Goal: Task Accomplishment & Management: Manage account settings

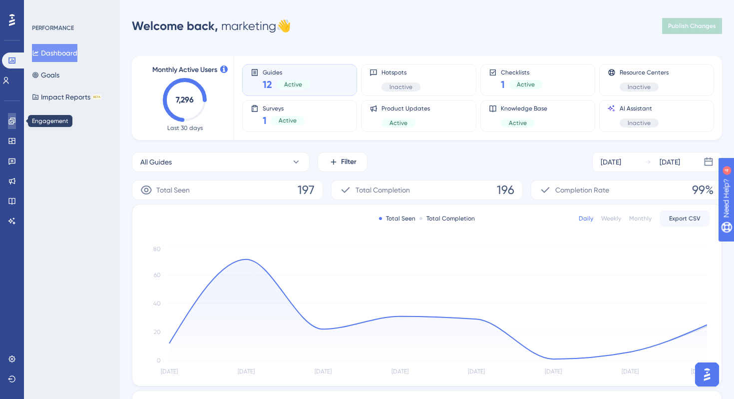
click at [10, 121] on icon at bounding box center [12, 121] width 8 height 8
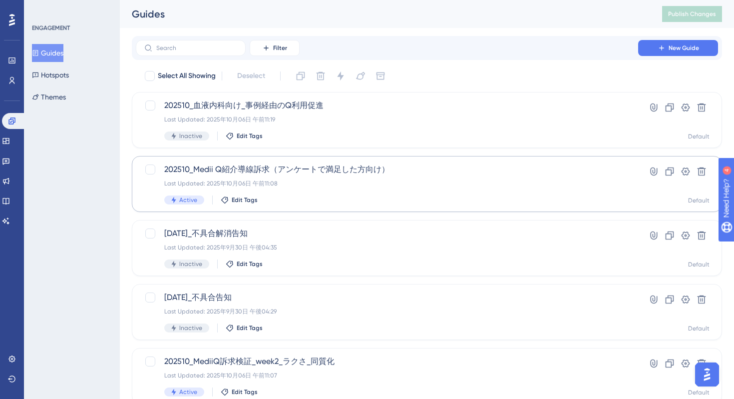
click at [440, 183] on div "Last Updated: 2025年10月06日 午前11:08" at bounding box center [387, 183] width 446 height 8
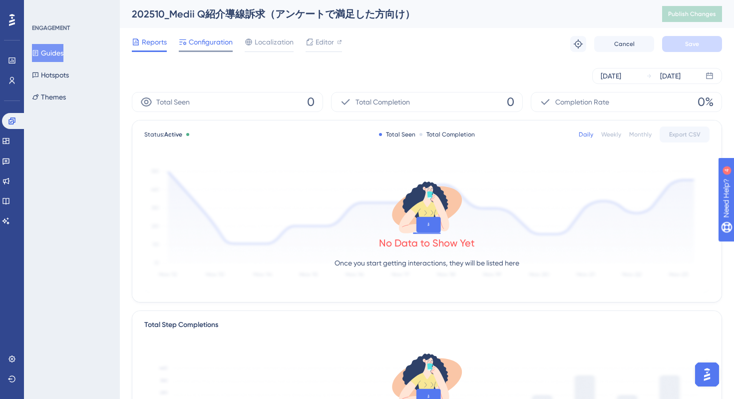
click at [209, 47] on span "Configuration" at bounding box center [211, 42] width 44 height 12
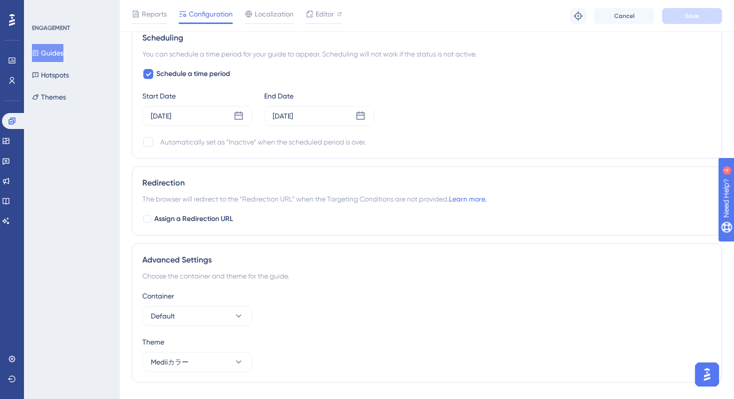
scroll to position [577, 0]
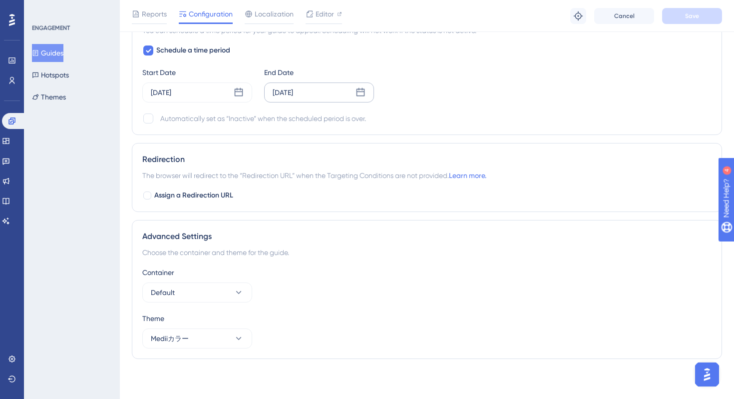
click at [362, 93] on icon at bounding box center [361, 92] width 10 height 10
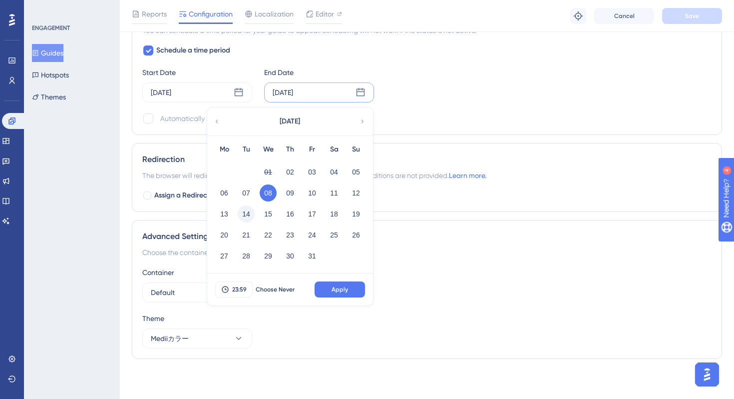
click at [248, 213] on button "14" at bounding box center [246, 213] width 17 height 17
click at [339, 287] on span "Apply" at bounding box center [340, 289] width 16 height 8
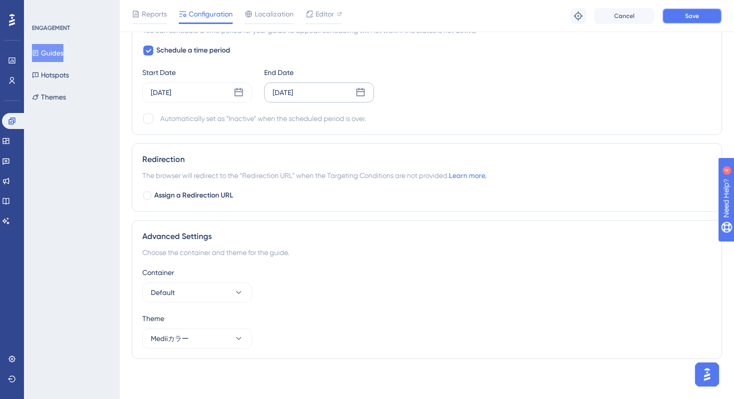
click at [696, 18] on span "Save" at bounding box center [692, 16] width 14 height 8
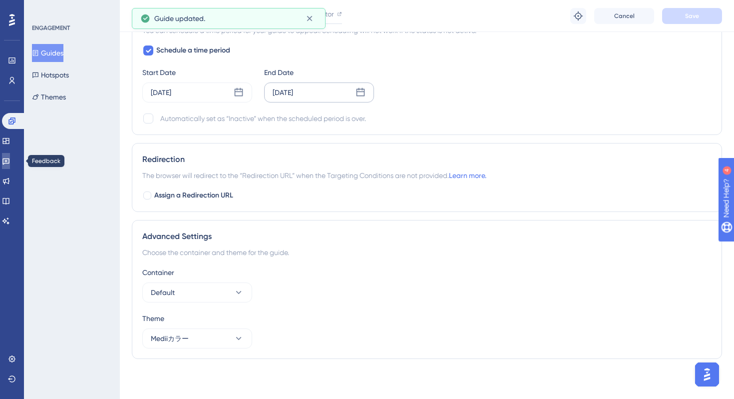
click at [10, 165] on link at bounding box center [6, 161] width 8 height 16
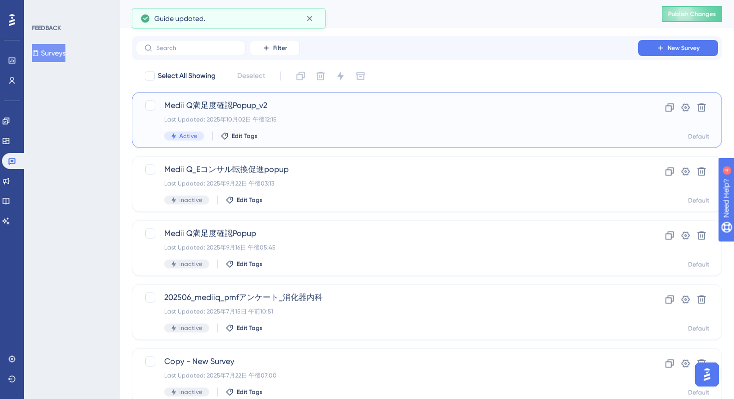
click at [356, 126] on div "Medii Q満足度確認Popup_v2 Last Updated: 2025年10月02日 午後12:15 Active Edit Tags" at bounding box center [387, 119] width 446 height 41
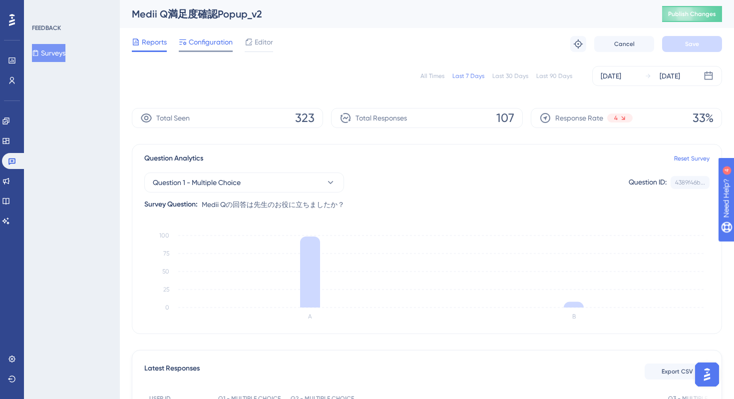
click at [200, 43] on span "Configuration" at bounding box center [211, 42] width 44 height 12
